Goal: Task Accomplishment & Management: Manage account settings

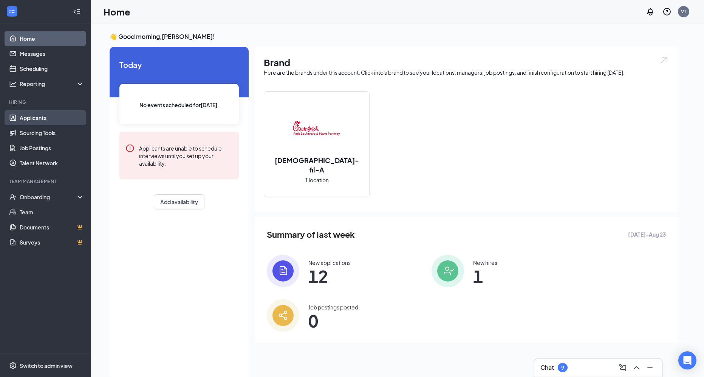
click at [26, 118] on link "Applicants" at bounding box center [52, 117] width 65 height 15
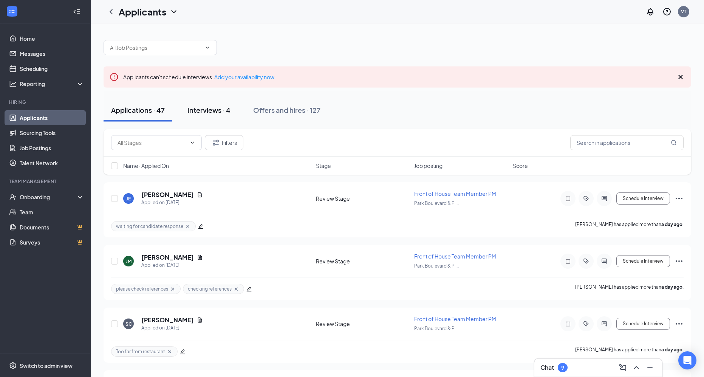
click at [216, 111] on div "Interviews · 4" at bounding box center [208, 109] width 43 height 9
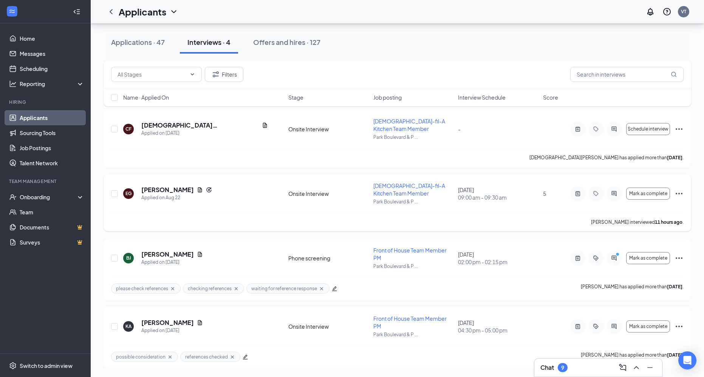
scroll to position [73, 0]
click at [577, 328] on icon "ActiveNote" at bounding box center [577, 327] width 9 height 6
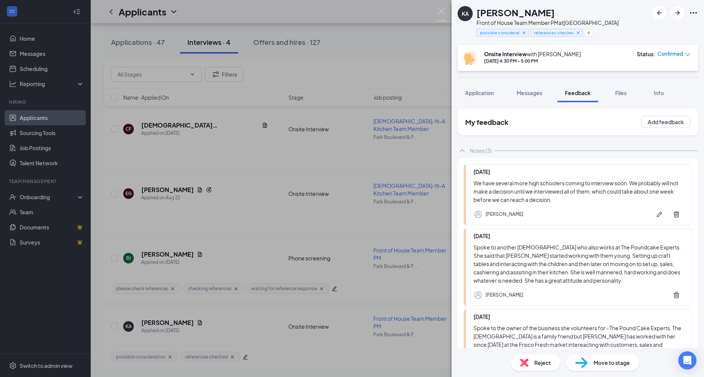
scroll to position [105, 0]
click at [441, 11] on img at bounding box center [440, 15] width 9 height 15
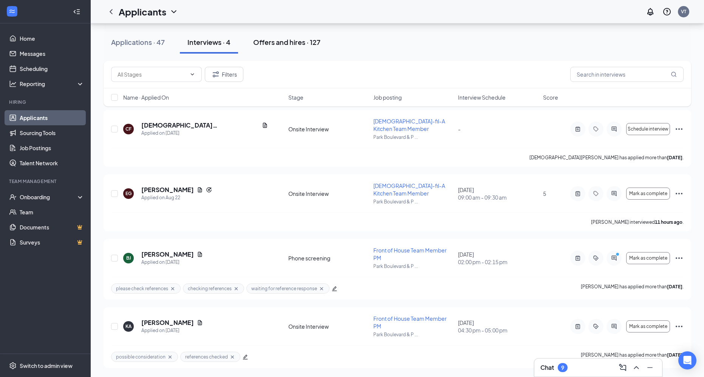
click at [283, 43] on div "Offers and hires · 127" at bounding box center [286, 41] width 67 height 9
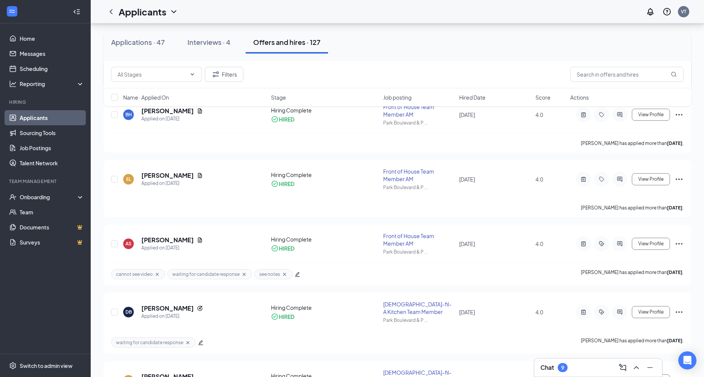
scroll to position [1026, 0]
